Goal: Information Seeking & Learning: Learn about a topic

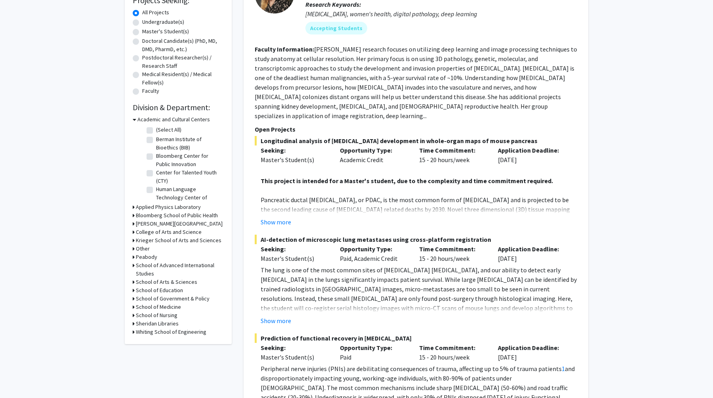
scroll to position [147, 0]
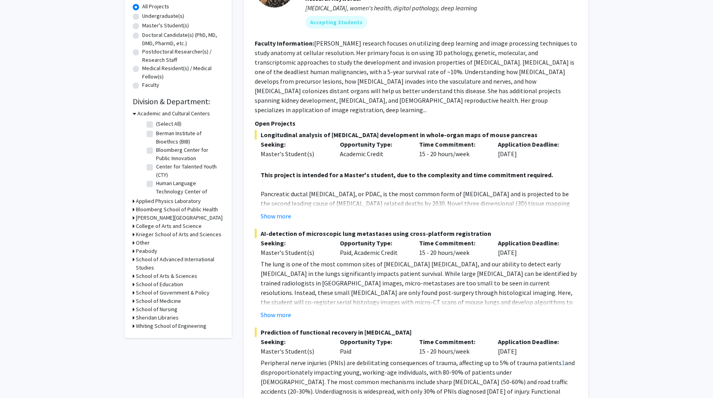
click at [149, 235] on h3 "Krieger School of Arts and Sciences" at bounding box center [179, 234] width 86 height 8
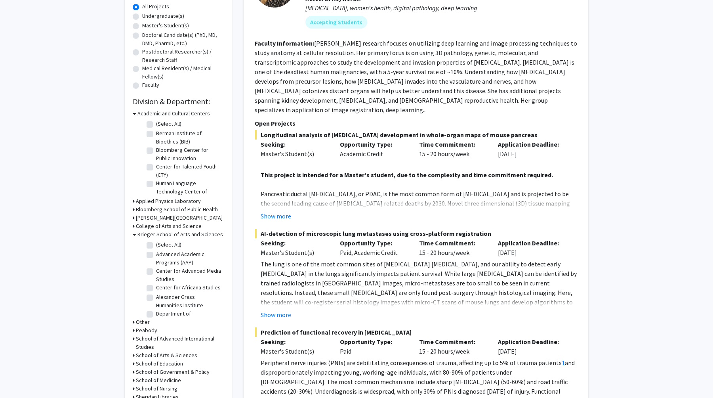
click at [156, 246] on label "(Select All)" at bounding box center [168, 245] width 25 height 8
click at [156, 246] on input "(Select All)" at bounding box center [158, 243] width 5 height 5
checkbox input "true"
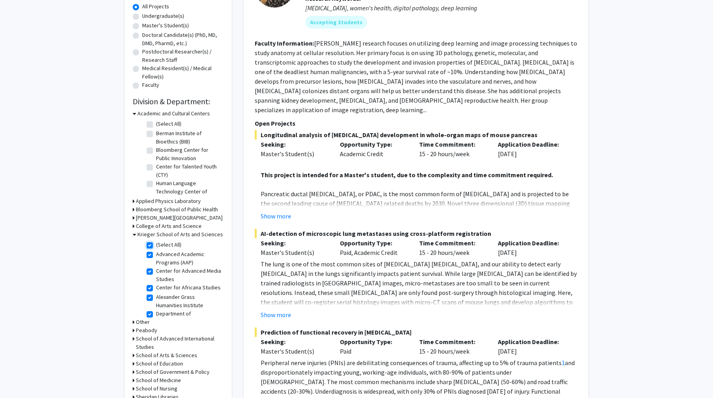
checkbox input "true"
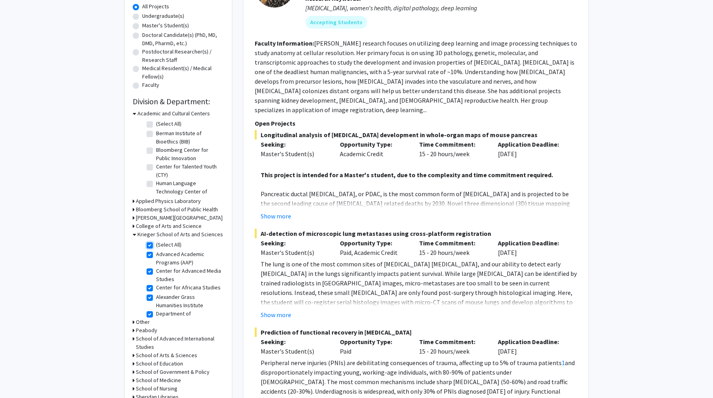
checkbox input "true"
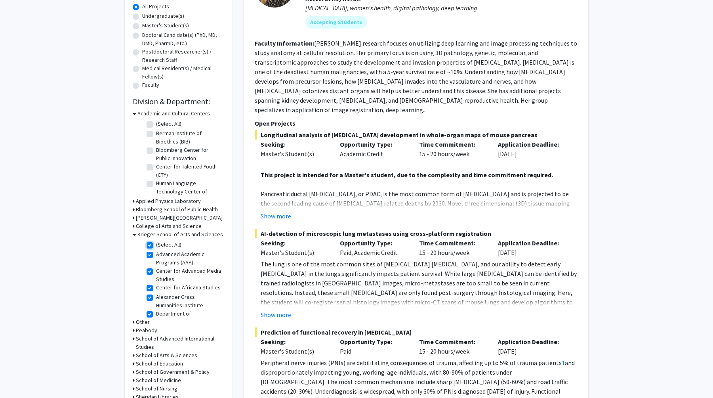
checkbox input "true"
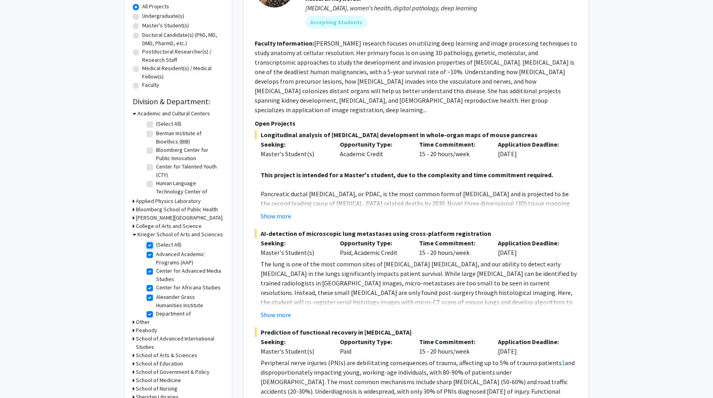
checkbox input "true"
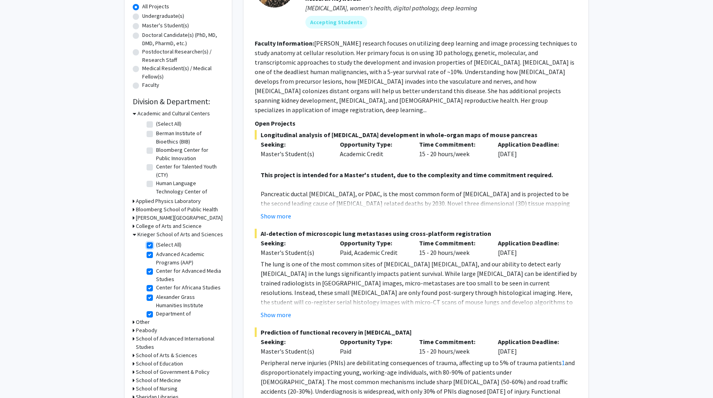
checkbox input "true"
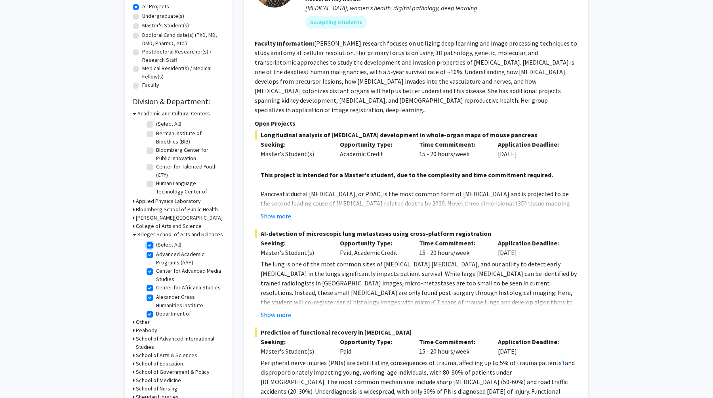
checkbox input "true"
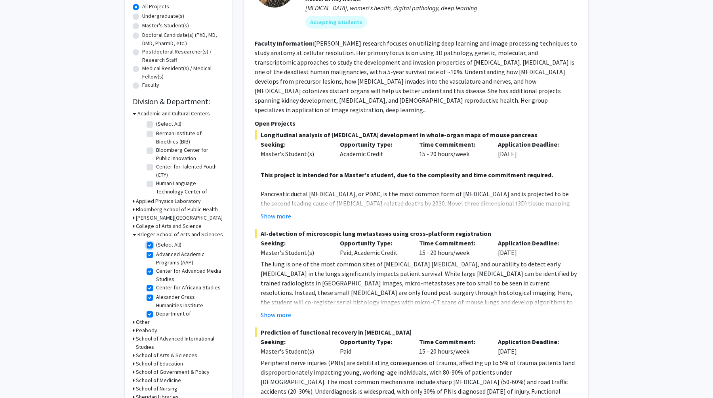
checkbox input "true"
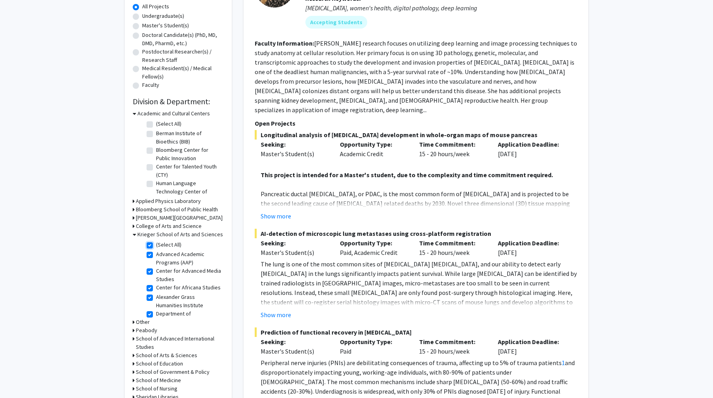
checkbox input "true"
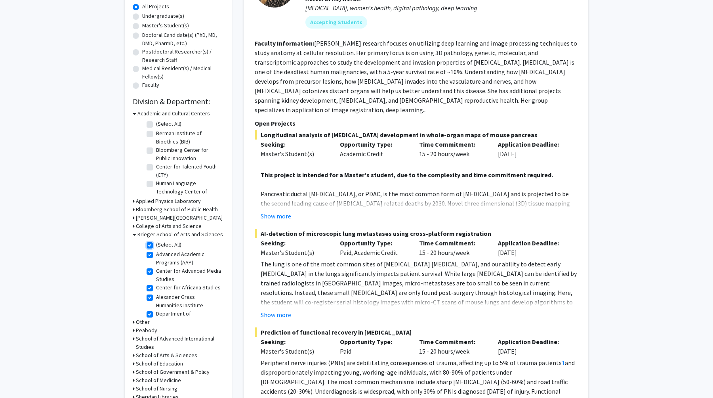
checkbox input "true"
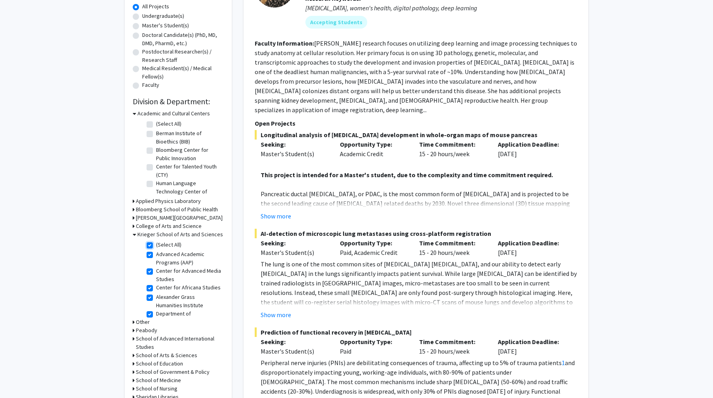
checkbox input "true"
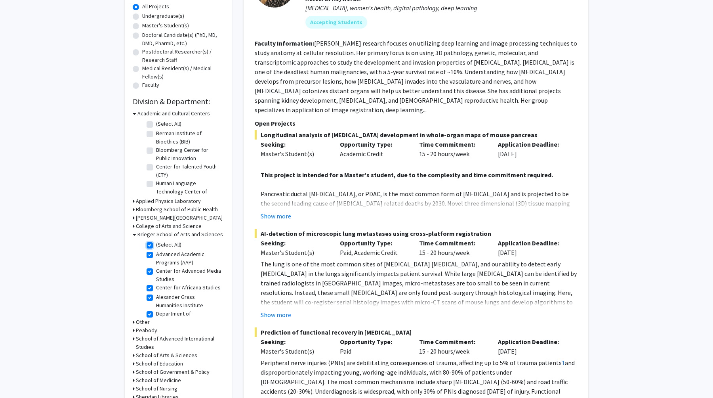
checkbox input "true"
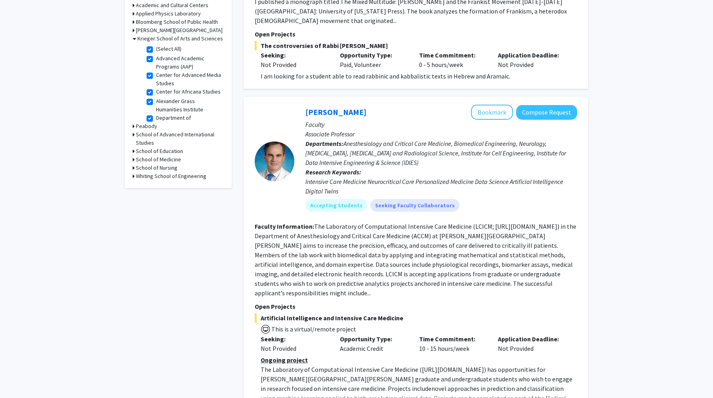
scroll to position [268, 0]
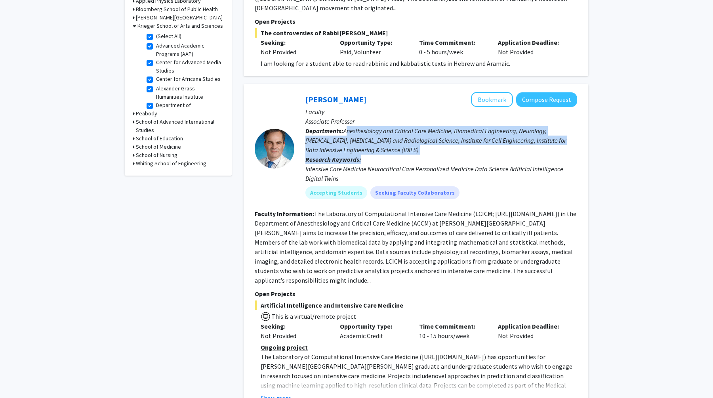
drag, startPoint x: 346, startPoint y: 109, endPoint x: 427, endPoint y: 136, distance: 84.6
click at [427, 136] on div "[PERSON_NAME] Bookmark Compose Request Faculty Associate Professor Departments:…" at bounding box center [435, 148] width 283 height 113
click at [427, 155] on p "Research Keywords: Intensive Care Medicine Neurocritical Care Personalized Medi…" at bounding box center [442, 169] width 272 height 29
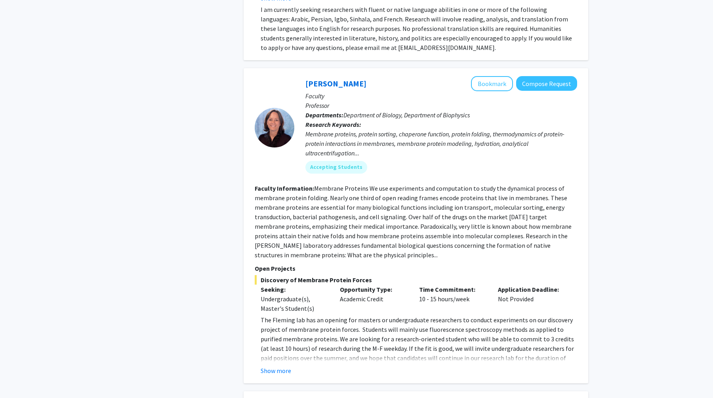
scroll to position [1595, 0]
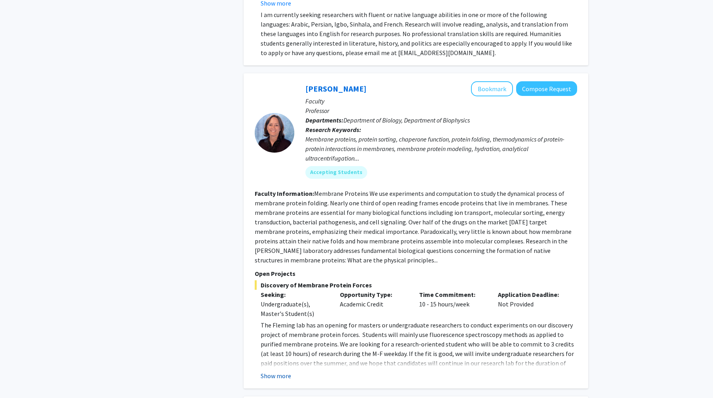
click at [278, 371] on button "Show more" at bounding box center [276, 376] width 31 height 10
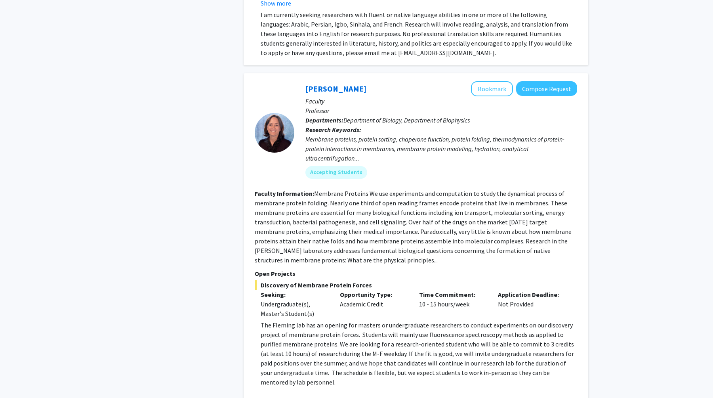
click at [312, 320] on p "The Fleming lab has an opening for masters or undergraduate researchers to cond…" at bounding box center [419, 353] width 317 height 67
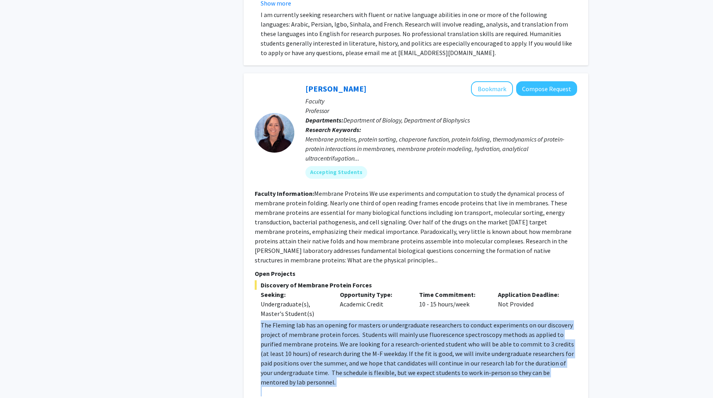
click at [312, 320] on p "The Fleming lab has an opening for masters or undergraduate researchers to cond…" at bounding box center [419, 353] width 317 height 67
click at [353, 320] on p "The Fleming lab has an opening for masters or undergraduate researchers to cond…" at bounding box center [419, 353] width 317 height 67
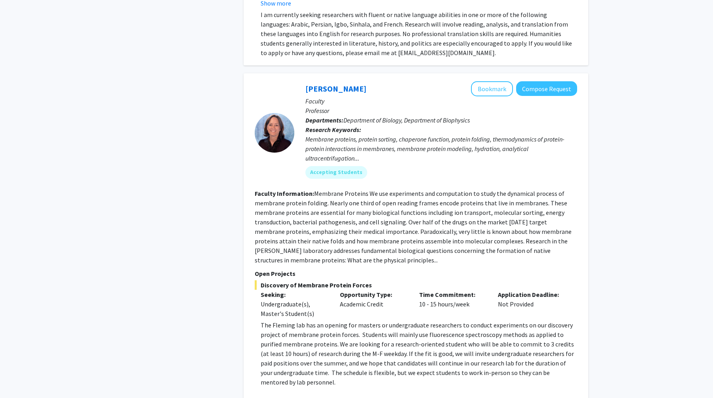
click at [349, 320] on p "The Fleming lab has an opening for masters or undergraduate researchers to cond…" at bounding box center [419, 353] width 317 height 67
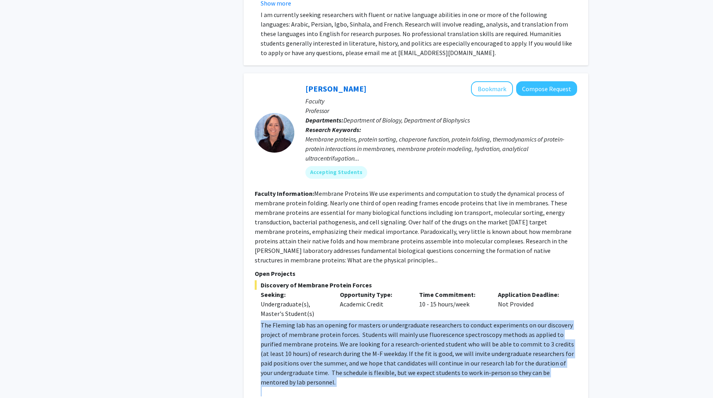
click at [349, 320] on p "The Fleming lab has an opening for masters or undergraduate researchers to cond…" at bounding box center [419, 353] width 317 height 67
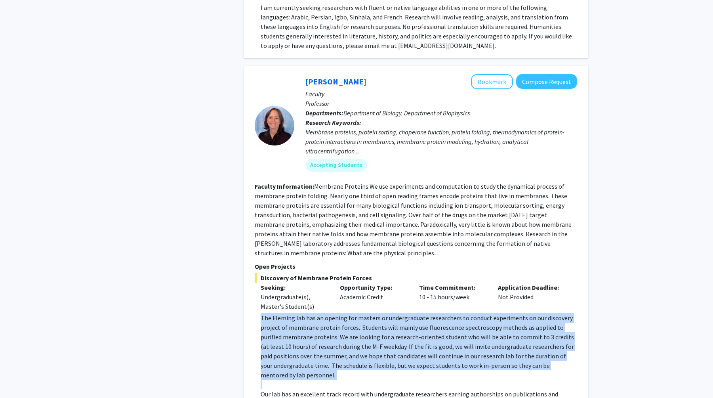
scroll to position [1604, 0]
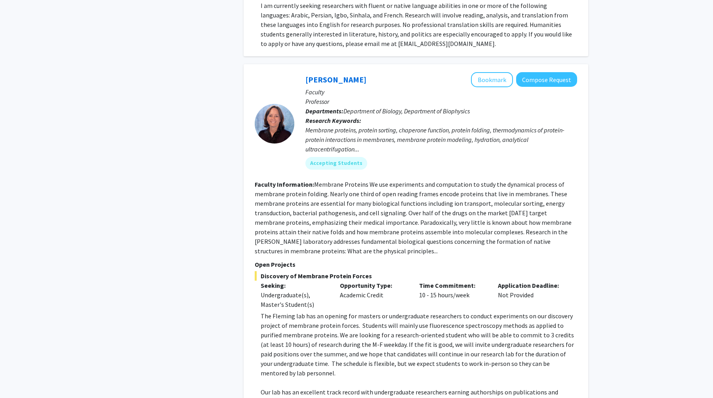
click at [375, 311] on p "The Fleming lab has an opening for masters or undergraduate researchers to cond…" at bounding box center [419, 344] width 317 height 67
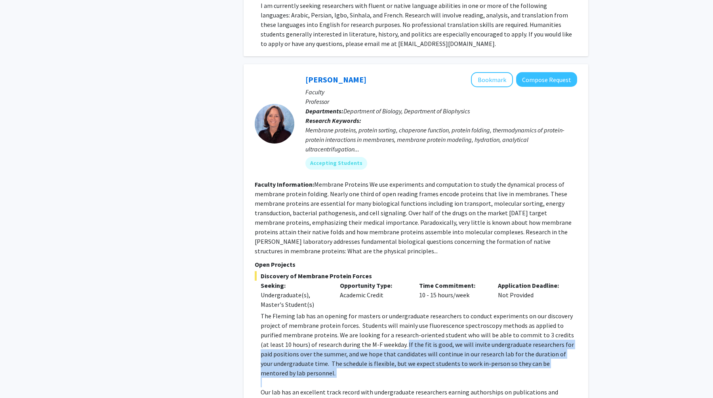
drag, startPoint x: 375, startPoint y: 278, endPoint x: 565, endPoint y: 297, distance: 191.5
click at [565, 311] on p "The Fleming lab has an opening for masters or undergraduate researchers to cond…" at bounding box center [419, 344] width 317 height 67
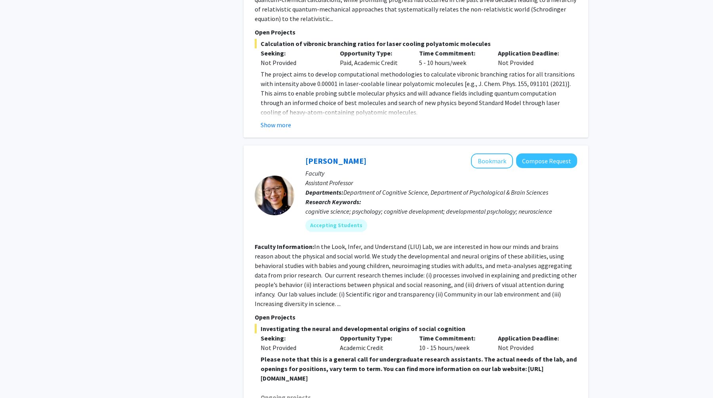
scroll to position [2249, 0]
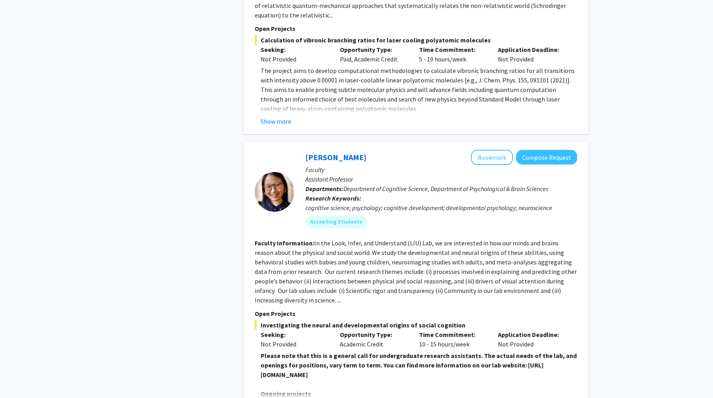
click at [424, 239] on fg-read-more "In the Look, Infer, and Understand (LIU) Lab, we are interested in how our mind…" at bounding box center [416, 271] width 322 height 65
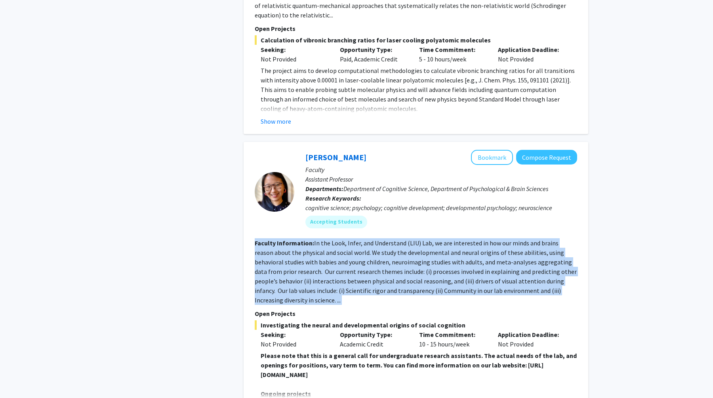
click at [424, 239] on fg-read-more "In the Look, Infer, and Understand (LIU) Lab, we are interested in how our mind…" at bounding box center [416, 271] width 322 height 65
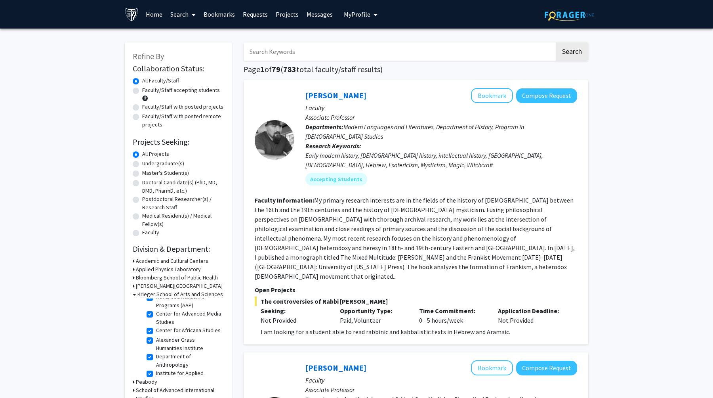
scroll to position [8, 0]
click at [284, 55] on input "Search Keywords" at bounding box center [399, 51] width 311 height 18
type input "biology"
click at [556, 42] on button "Search" at bounding box center [572, 51] width 32 height 18
checkbox input "false"
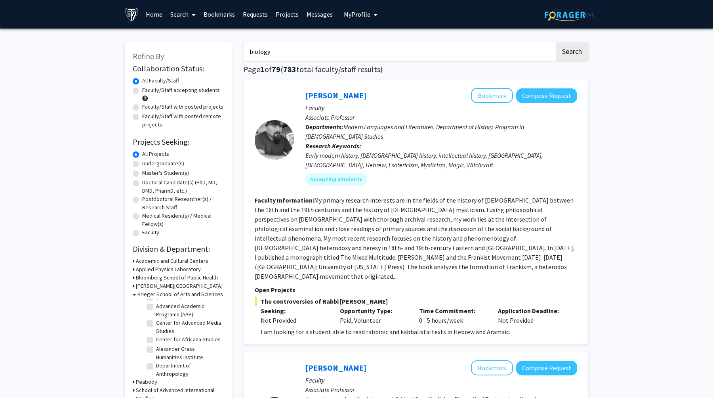
checkbox input "false"
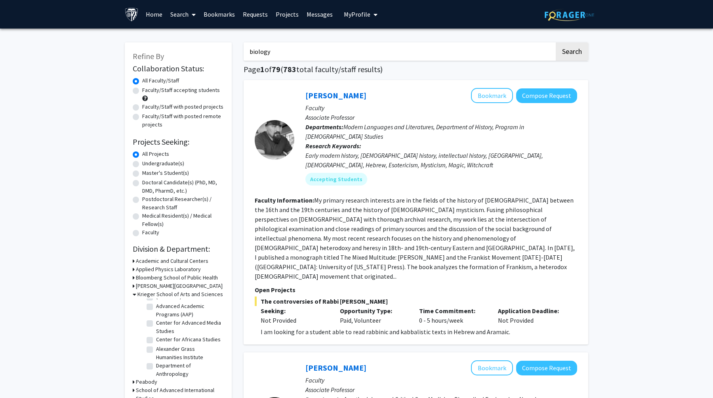
checkbox input "false"
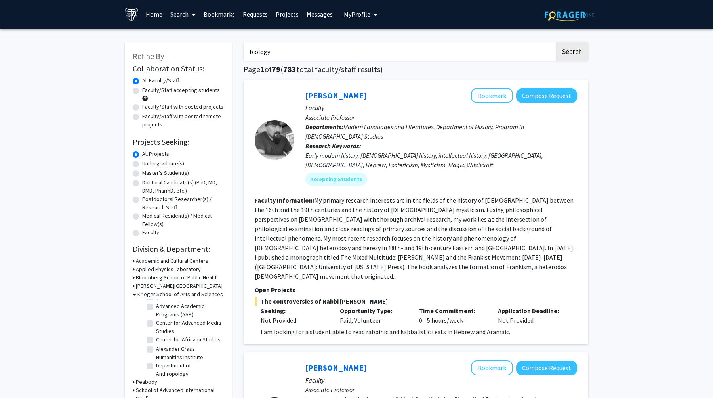
checkbox input "false"
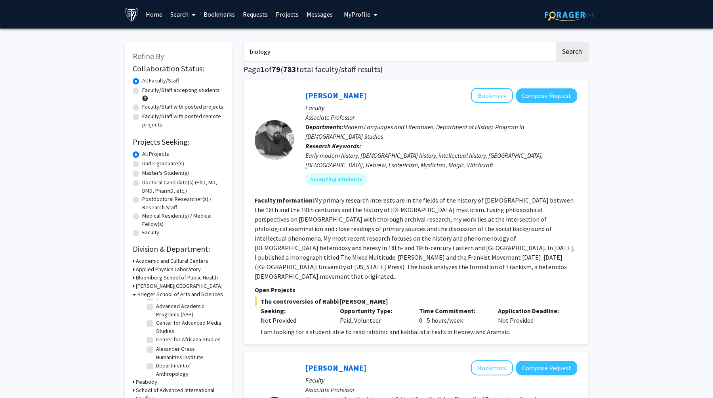
checkbox input "false"
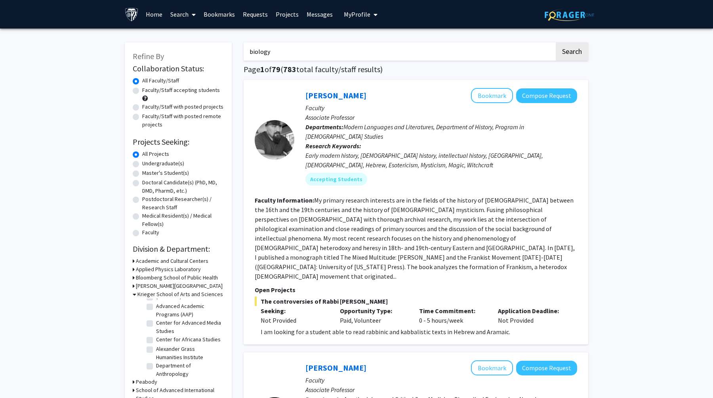
checkbox input "false"
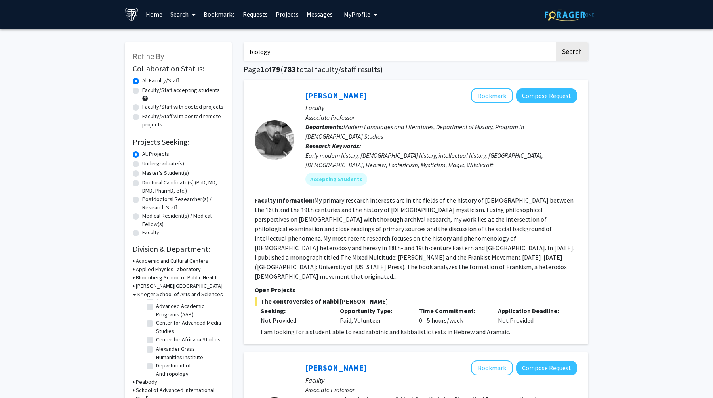
checkbox input "false"
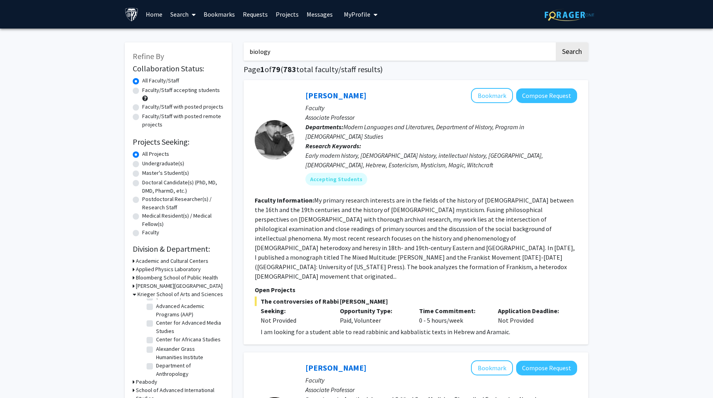
checkbox input "false"
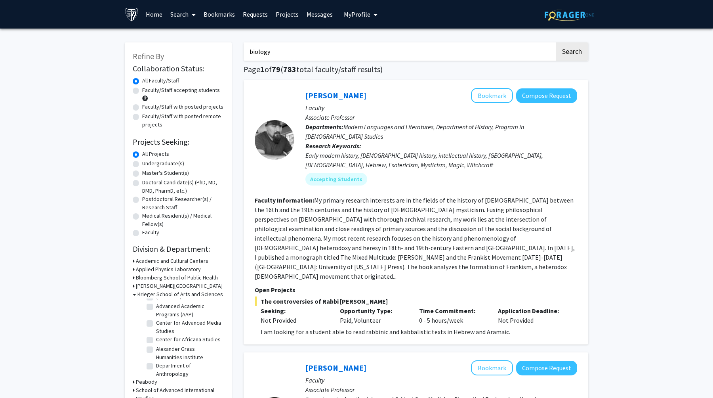
checkbox input "false"
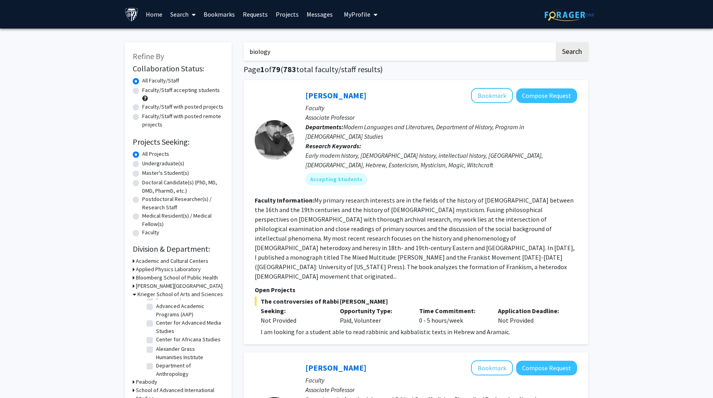
checkbox input "false"
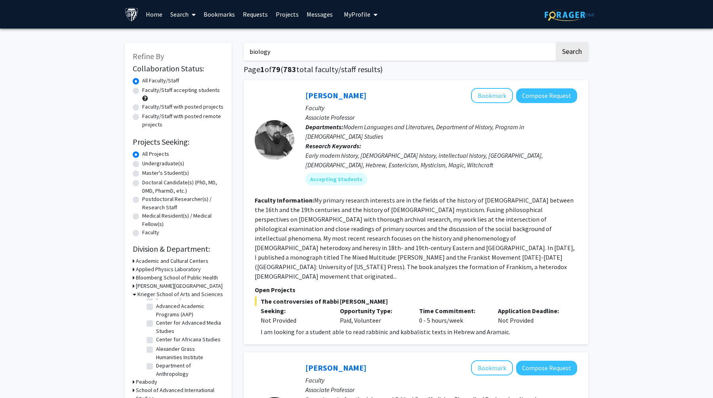
checkbox input "false"
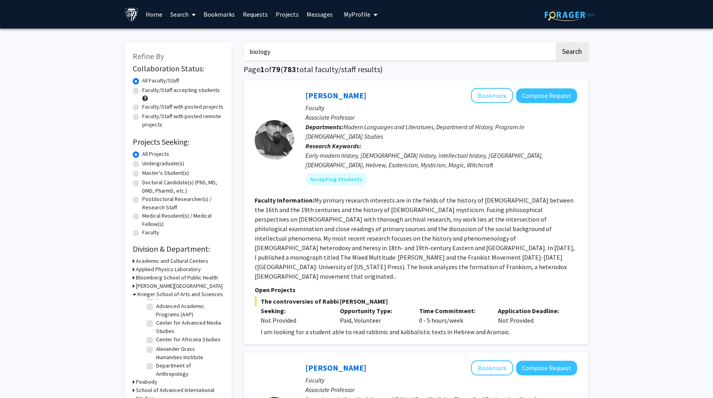
checkbox input "false"
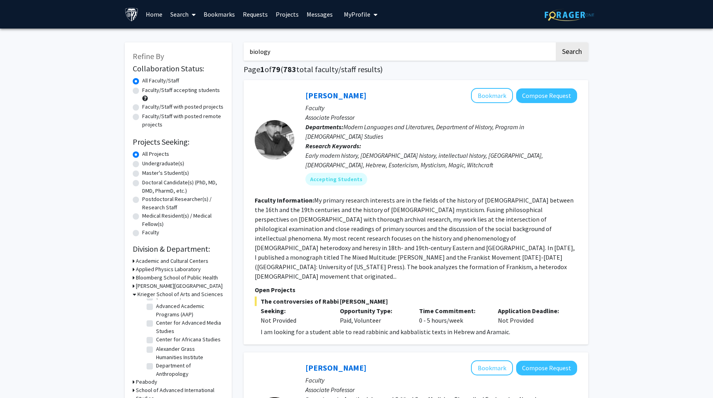
checkbox input "false"
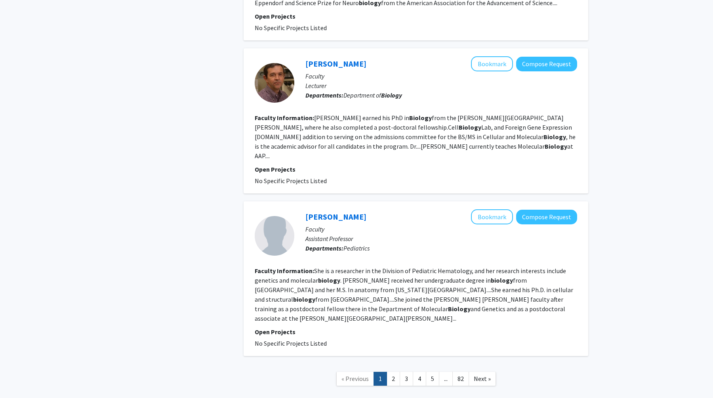
scroll to position [1455, 0]
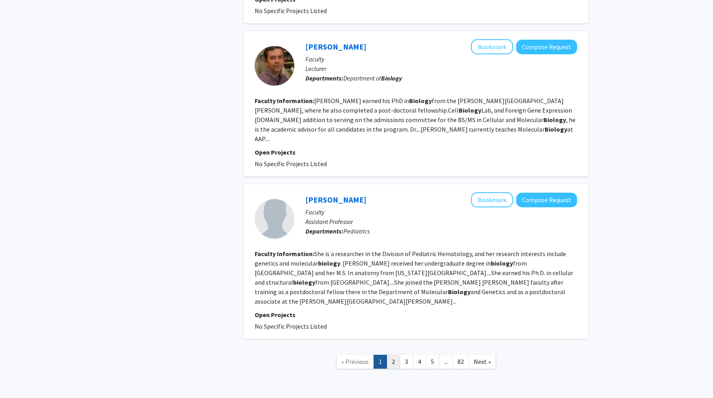
click at [391, 355] on link "2" at bounding box center [393, 362] width 13 height 14
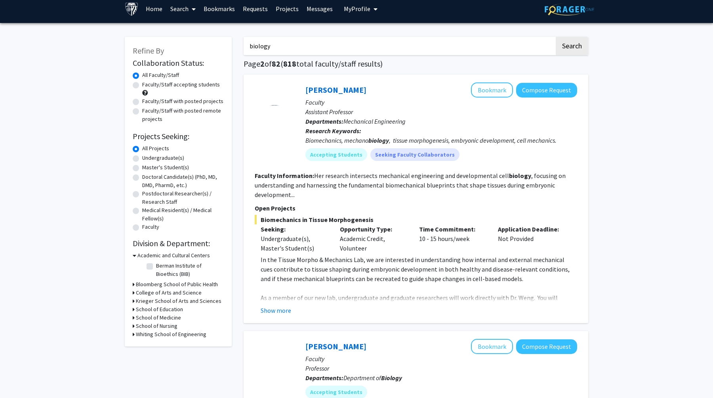
scroll to position [6, 0]
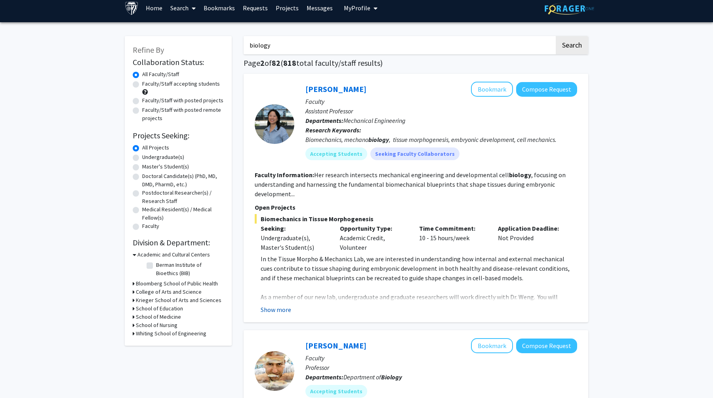
click at [278, 311] on button "Show more" at bounding box center [276, 310] width 31 height 10
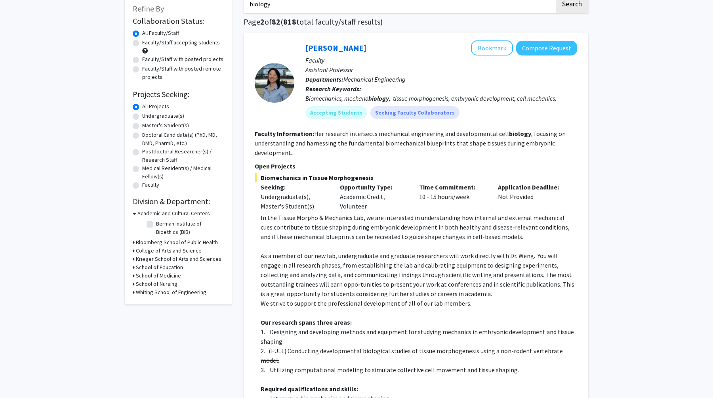
scroll to position [60, 0]
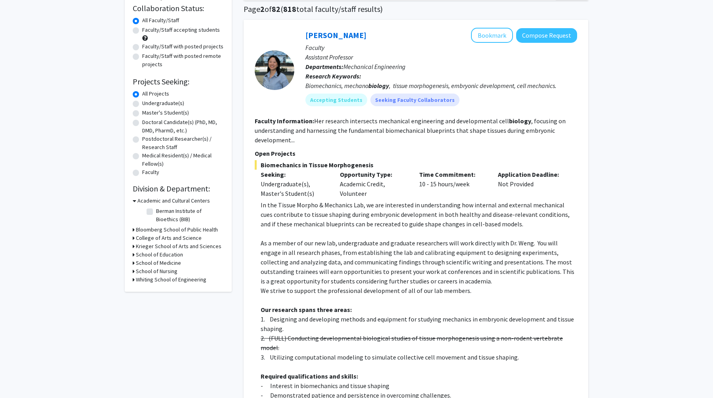
click at [317, 279] on p "As a member of our new lab, undergraduate and graduate researchers will work di…" at bounding box center [419, 262] width 317 height 48
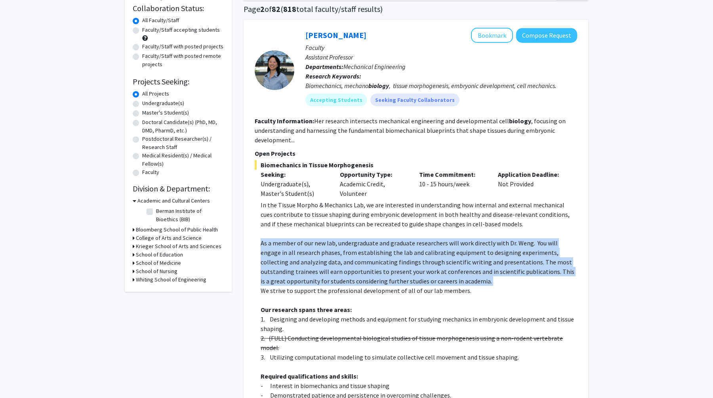
click at [317, 279] on p "As a member of our new lab, undergraduate and graduate researchers will work di…" at bounding box center [419, 262] width 317 height 48
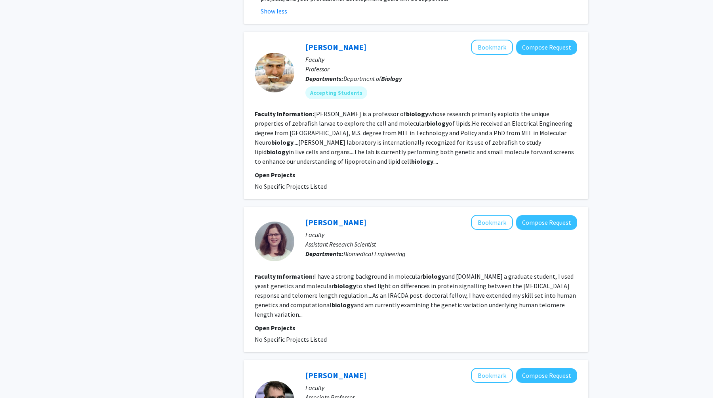
scroll to position [567, 0]
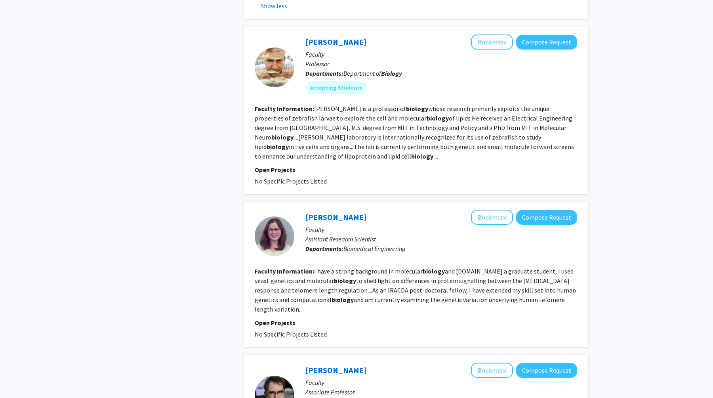
click at [390, 123] on section "Faculty Information: [PERSON_NAME] is a professor of biology whose research pri…" at bounding box center [416, 132] width 323 height 57
click at [390, 116] on fg-read-more "[PERSON_NAME] is a professor of biology whose research primarily exploits the u…" at bounding box center [414, 132] width 319 height 55
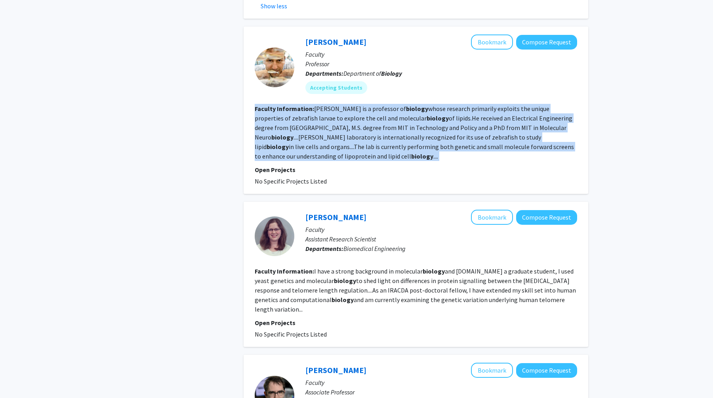
click at [390, 116] on fg-read-more "[PERSON_NAME] is a professor of biology whose research primarily exploits the u…" at bounding box center [414, 132] width 319 height 55
click at [377, 118] on fg-read-more "[PERSON_NAME] is a professor of biology whose research primarily exploits the u…" at bounding box center [414, 132] width 319 height 55
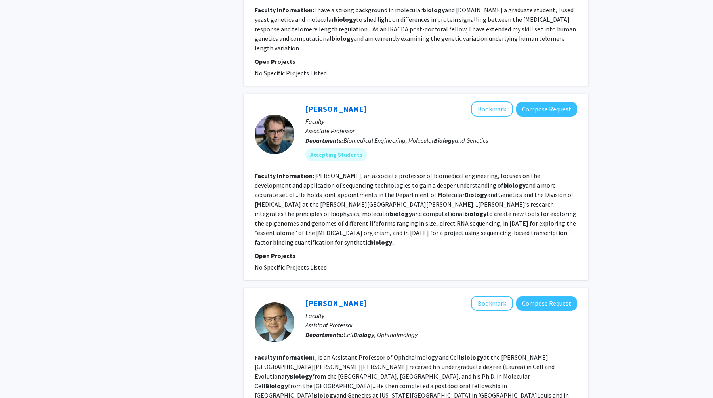
scroll to position [834, 0]
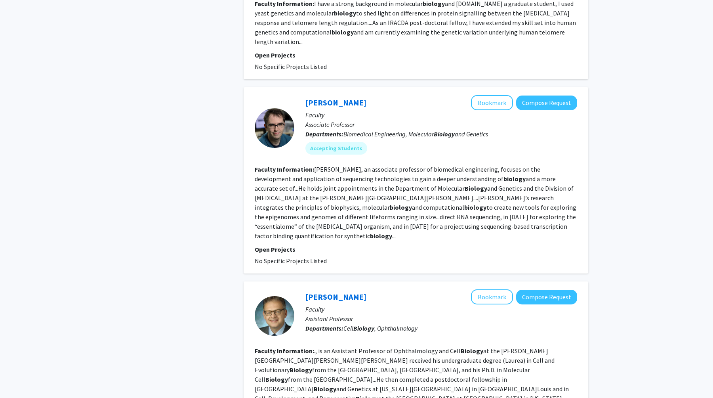
click at [376, 165] on fg-read-more "[PERSON_NAME], an associate professor of biomedical engineering, focuses on the…" at bounding box center [416, 202] width 322 height 74
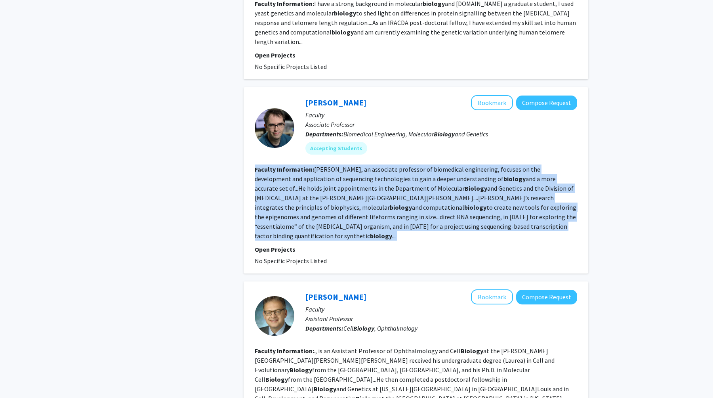
click at [376, 165] on fg-read-more "[PERSON_NAME], an associate professor of biomedical engineering, focuses on the…" at bounding box center [416, 202] width 322 height 74
click at [376, 168] on fg-read-more "[PERSON_NAME], an associate professor of biomedical engineering, focuses on the…" at bounding box center [416, 202] width 322 height 74
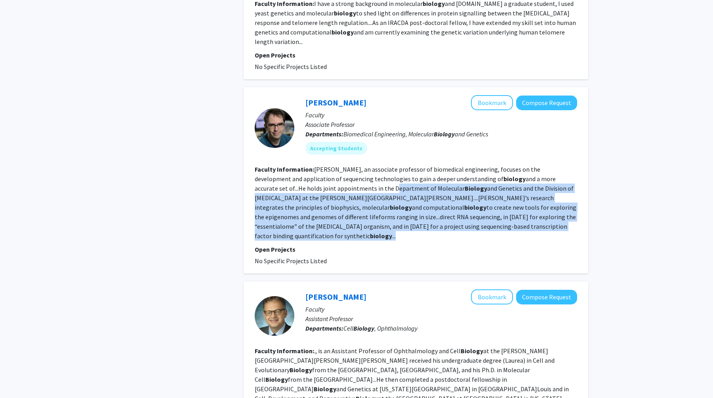
drag, startPoint x: 323, startPoint y: 168, endPoint x: 520, endPoint y: 208, distance: 201.3
click at [520, 208] on section "Faculty Information: [PERSON_NAME], an associate professor of biomedical engine…" at bounding box center [416, 202] width 323 height 76
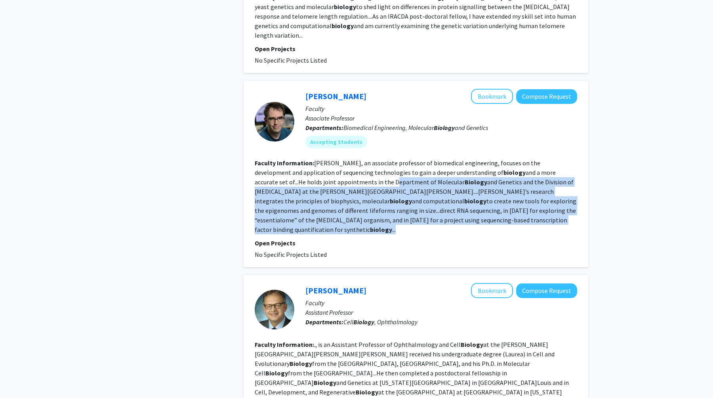
click at [392, 225] on b "biology" at bounding box center [381, 229] width 22 height 8
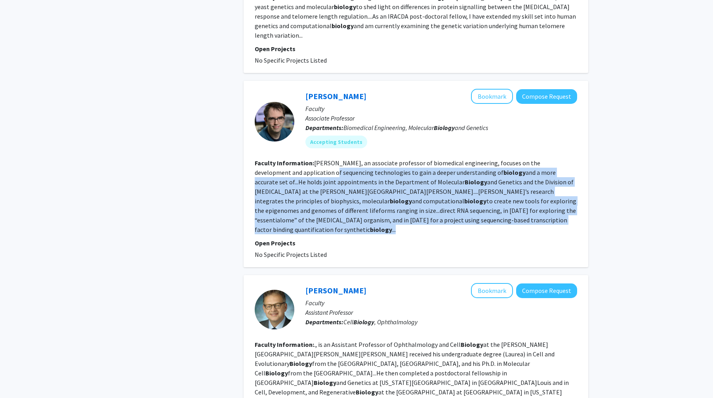
drag, startPoint x: 518, startPoint y: 198, endPoint x: 292, endPoint y: 152, distance: 230.9
click at [292, 158] on section "Faculty Information: [PERSON_NAME], an associate professor of biomedical engine…" at bounding box center [416, 196] width 323 height 76
click at [336, 91] on link "[PERSON_NAME]" at bounding box center [336, 96] width 61 height 10
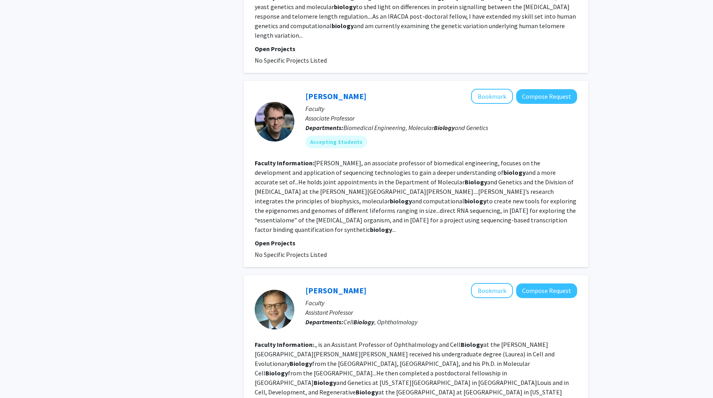
click at [215, 218] on div "Refine By Collaboration Status: Collaboration Status All Faculty/Staff Collabor…" at bounding box center [178, 245] width 119 height 2103
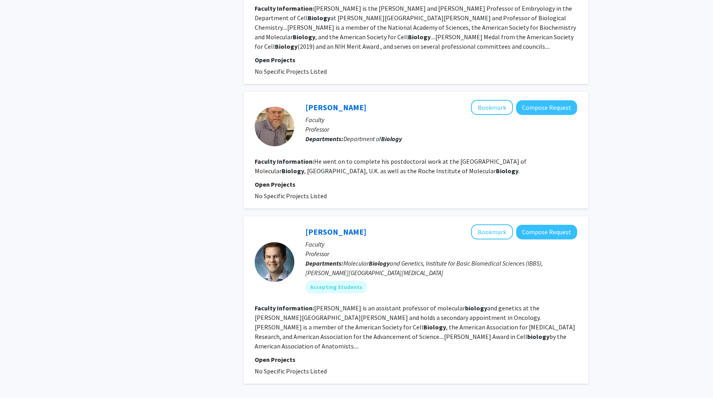
scroll to position [1709, 0]
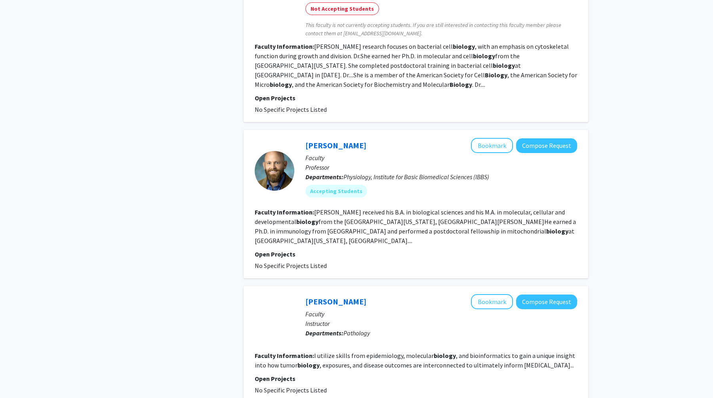
scroll to position [1254, 0]
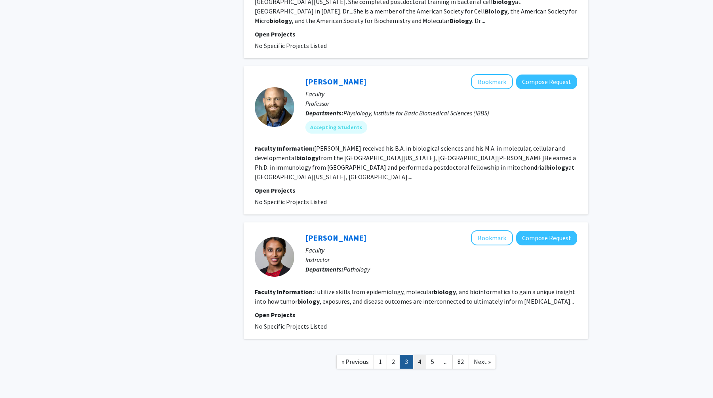
click at [417, 355] on link "4" at bounding box center [419, 362] width 13 height 14
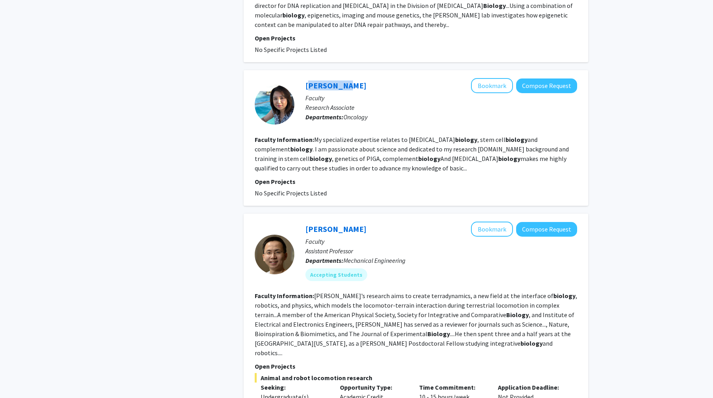
scroll to position [843, 0]
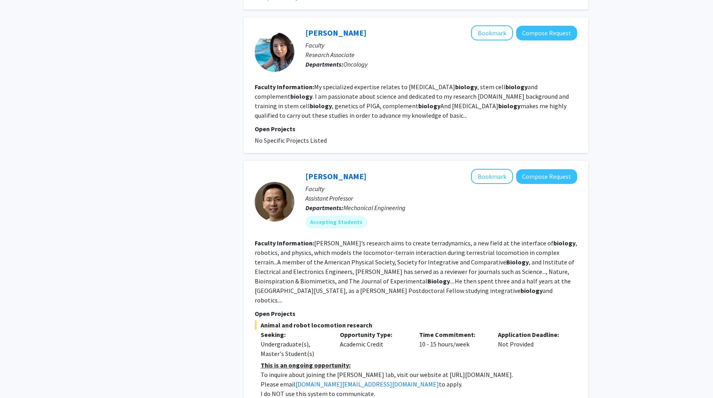
click at [179, 250] on div "Refine By Collaboration Status: Collaboration Status All Faculty/Staff Collabor…" at bounding box center [178, 85] width 119 height 1789
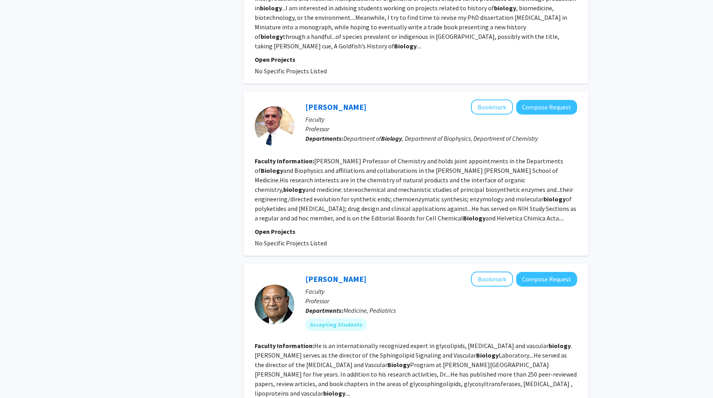
scroll to position [1411, 0]
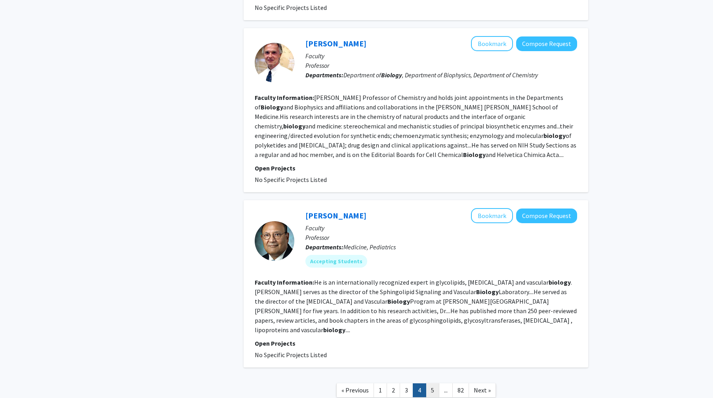
click at [432, 383] on link "5" at bounding box center [432, 390] width 13 height 14
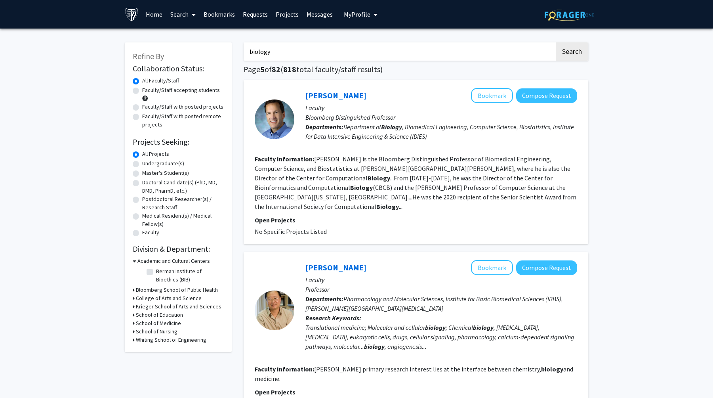
click at [300, 46] on input "biology" at bounding box center [399, 51] width 311 height 18
type input "mice"
click at [556, 42] on button "Search" at bounding box center [572, 51] width 32 height 18
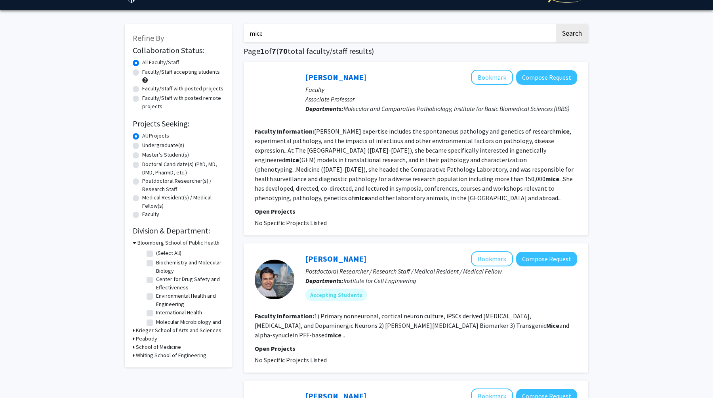
scroll to position [24, 0]
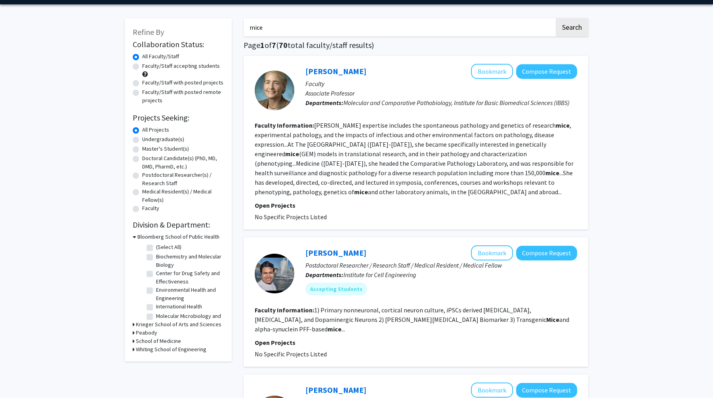
click at [139, 325] on h3 "Krieger School of Arts and Sciences" at bounding box center [179, 324] width 86 height 8
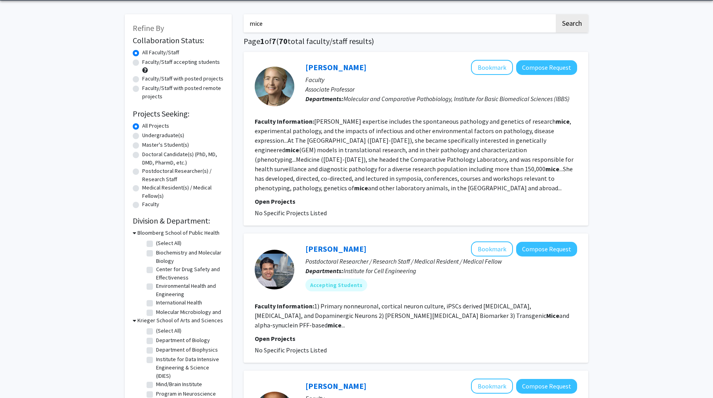
scroll to position [29, 0]
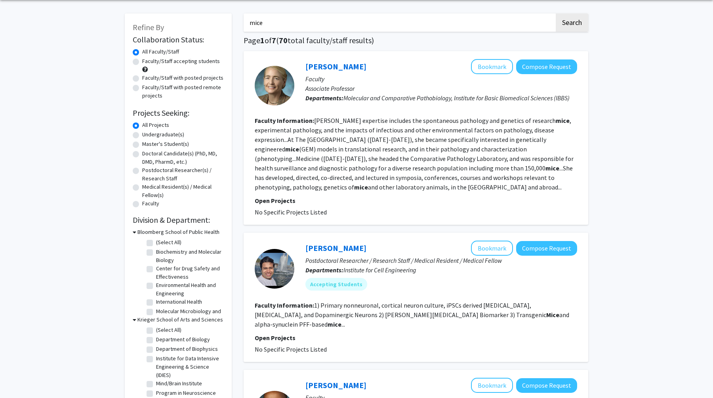
click at [149, 344] on fg-checkbox "Department of Biology Department of Biology" at bounding box center [184, 340] width 75 height 10
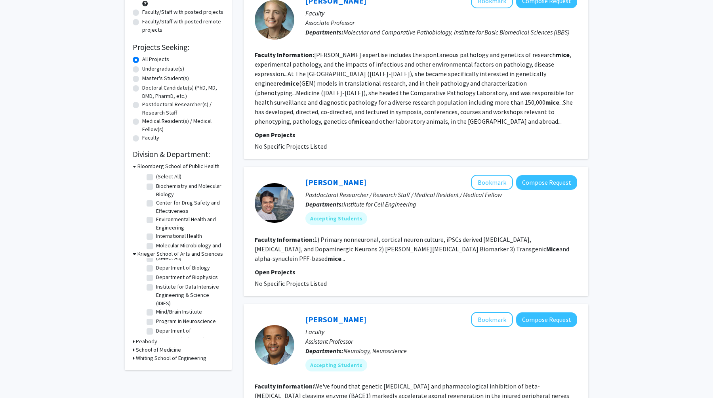
scroll to position [0, 0]
click at [156, 276] on label "Department of Biology" at bounding box center [183, 273] width 54 height 8
click at [156, 275] on input "Department of Biology" at bounding box center [158, 271] width 5 height 5
checkbox input "true"
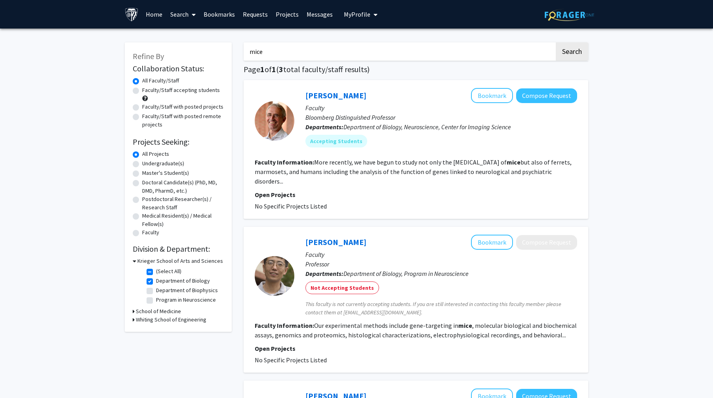
click at [407, 164] on fg-read-more "More recently, we have begun to study not only the [MEDICAL_DATA] of mice but a…" at bounding box center [413, 171] width 317 height 27
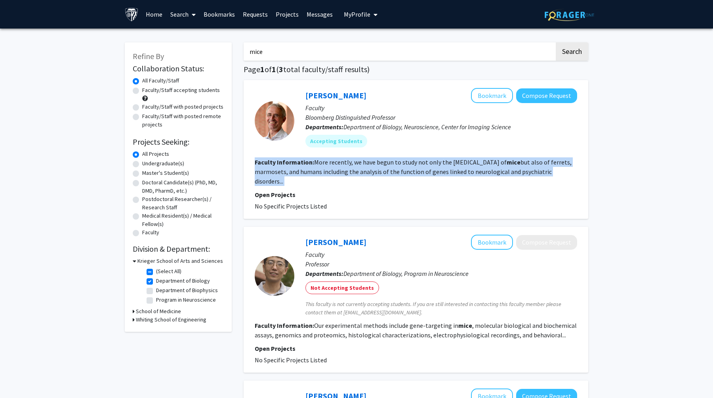
click at [407, 164] on fg-read-more "More recently, we have begun to study not only the [MEDICAL_DATA] of mice but a…" at bounding box center [413, 171] width 317 height 27
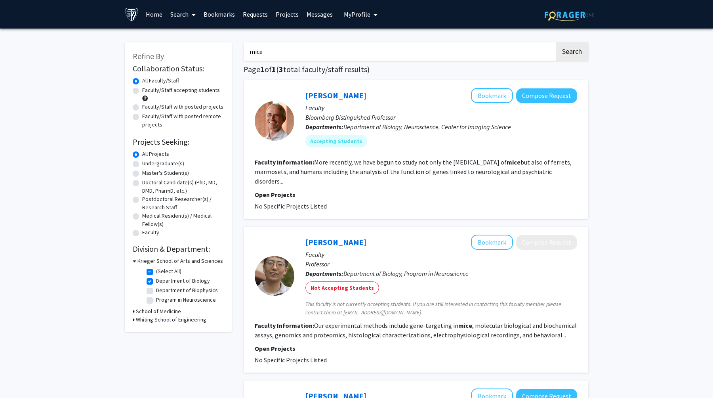
click at [407, 164] on fg-read-more "More recently, we have begun to study not only the [MEDICAL_DATA] of mice but a…" at bounding box center [413, 171] width 317 height 27
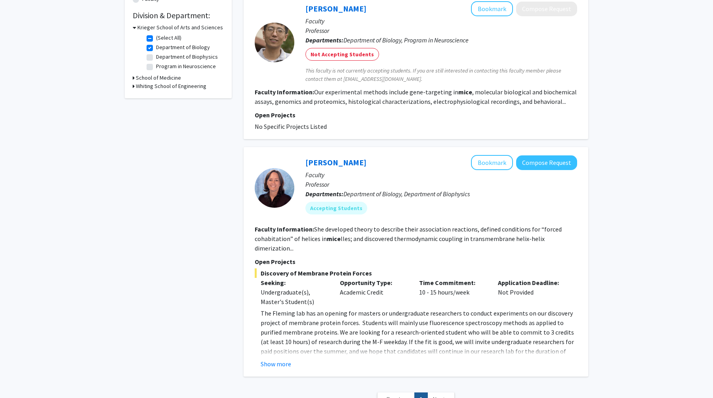
scroll to position [281, 0]
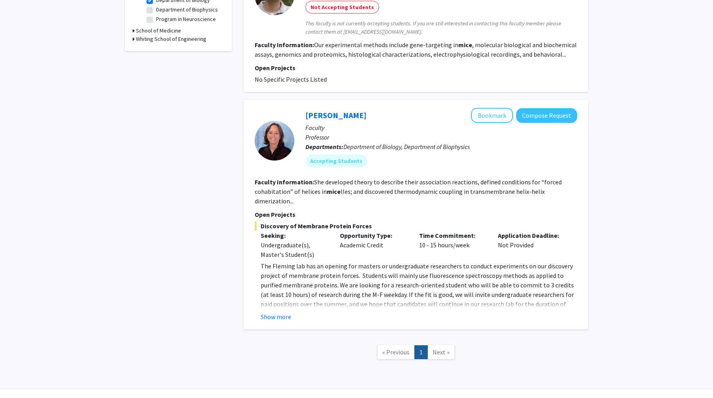
click at [441, 348] on span "Next »" at bounding box center [441, 352] width 17 height 8
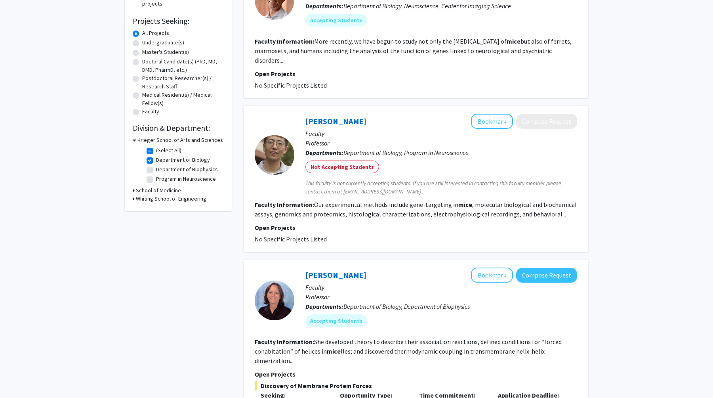
scroll to position [0, 0]
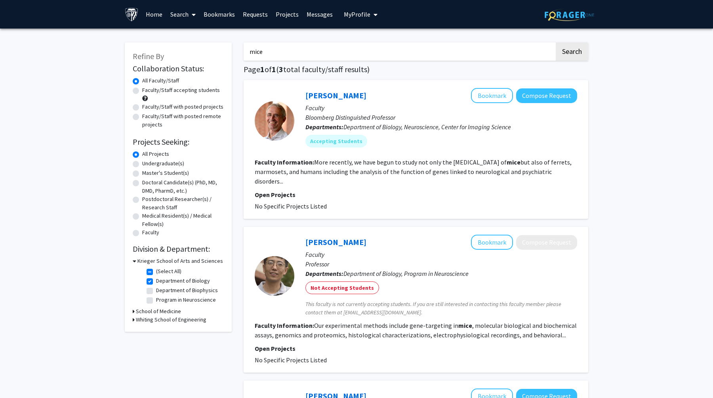
click at [156, 288] on label "Department of Biophysics" at bounding box center [187, 290] width 62 height 8
click at [156, 288] on input "Department of Biophysics" at bounding box center [158, 288] width 5 height 5
checkbox input "true"
click at [156, 299] on label "Program in Neuroscience" at bounding box center [186, 300] width 60 height 8
click at [156, 299] on input "Program in Neuroscience" at bounding box center [158, 298] width 5 height 5
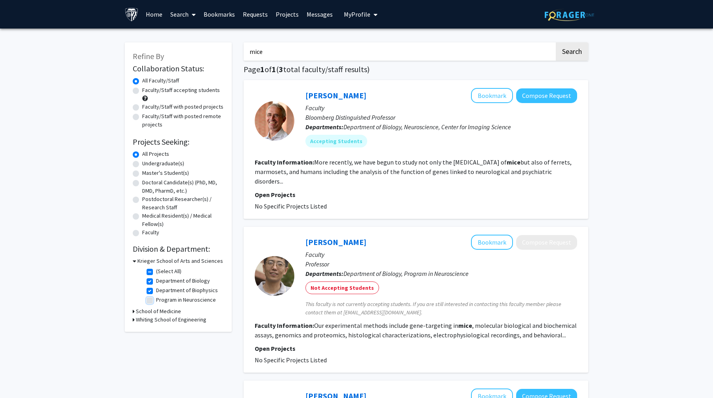
checkbox input "true"
click at [286, 51] on input "mice" at bounding box center [399, 51] width 311 height 18
type input "a"
type input "bacteria"
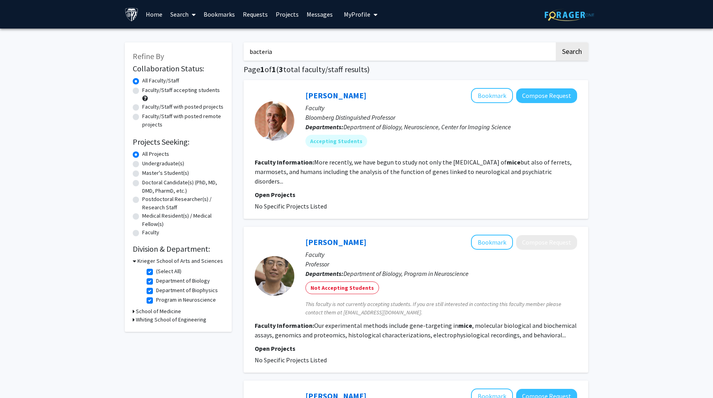
click at [556, 42] on button "Search" at bounding box center [572, 51] width 32 height 18
checkbox input "false"
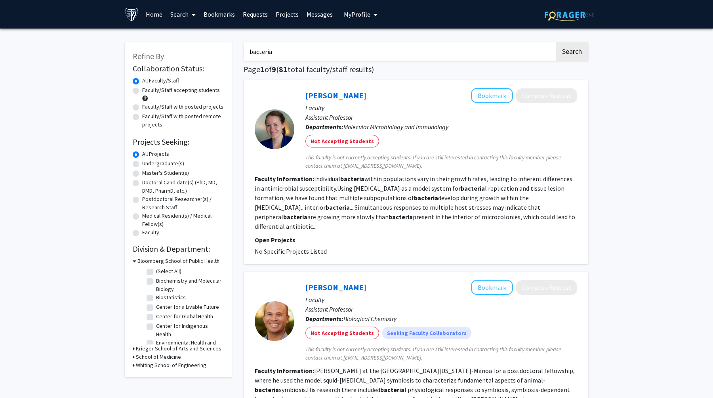
click at [146, 349] on h3 "Krieger School of Arts and Sciences" at bounding box center [179, 348] width 86 height 8
click at [156, 360] on label "(Select All)" at bounding box center [168, 359] width 25 height 8
click at [156, 360] on input "(Select All)" at bounding box center [158, 357] width 5 height 5
checkbox input "true"
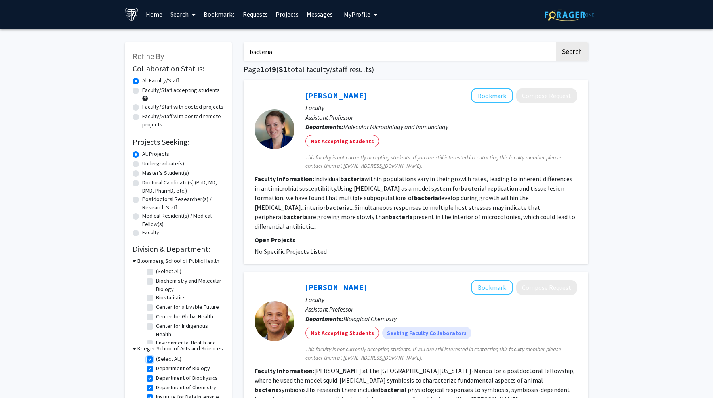
checkbox input "true"
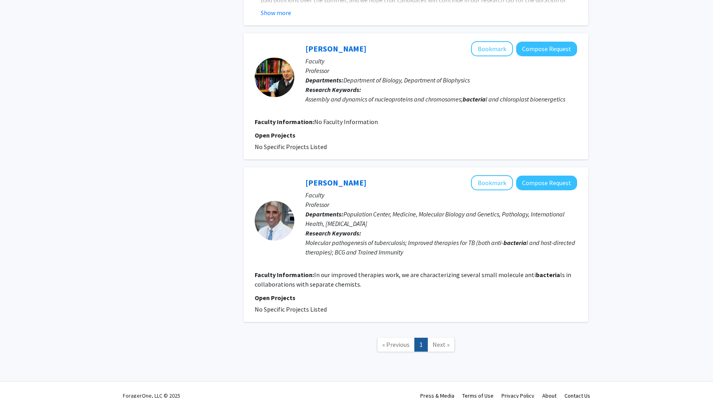
scroll to position [1057, 0]
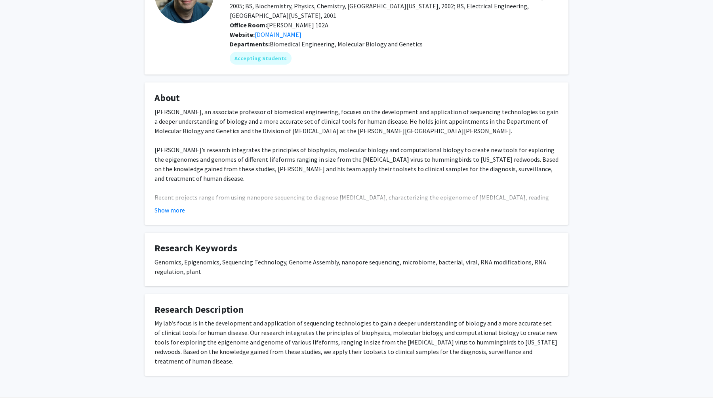
scroll to position [87, 0]
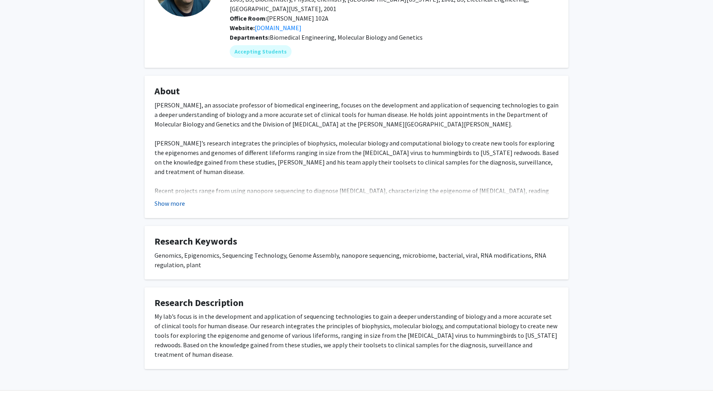
click at [173, 199] on button "Show more" at bounding box center [170, 204] width 31 height 10
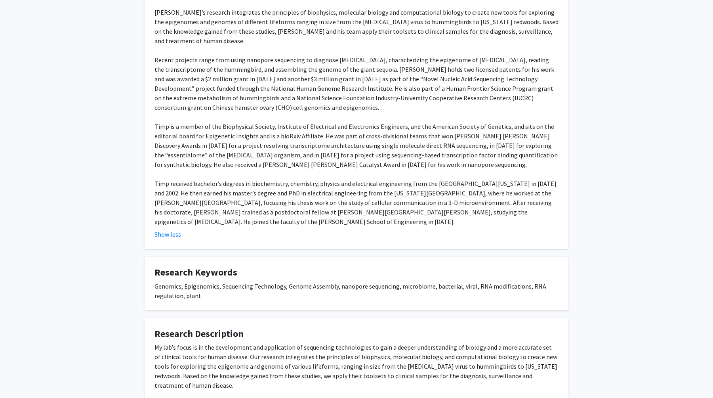
scroll to position [231, 0]
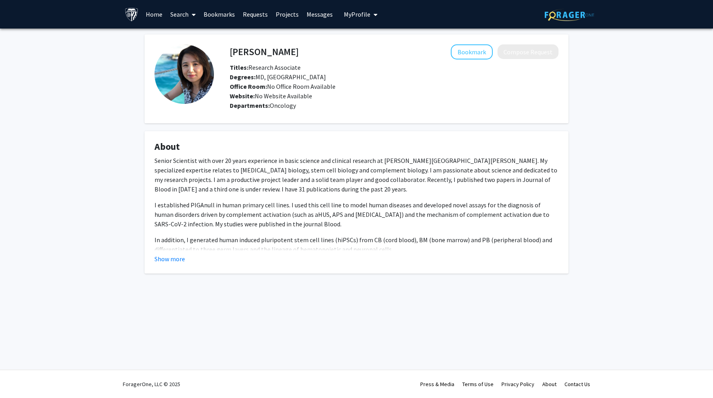
click at [258, 53] on h4 "[PERSON_NAME]" at bounding box center [264, 51] width 69 height 15
copy h4 "[PERSON_NAME]"
